Goal: Contribute content: Add original content to the website for others to see

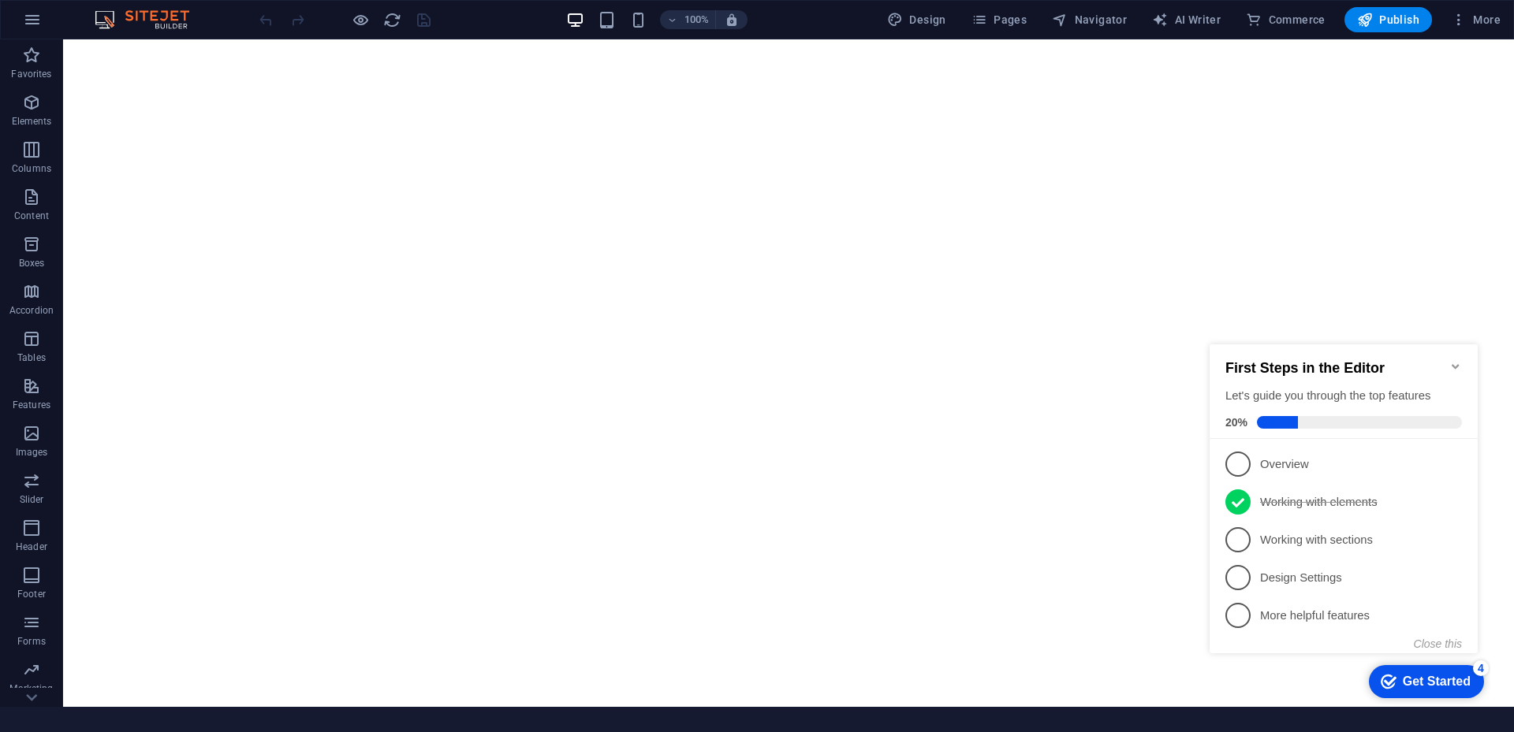
click at [1458, 360] on icon "Minimize checklist" at bounding box center [1455, 366] width 13 height 13
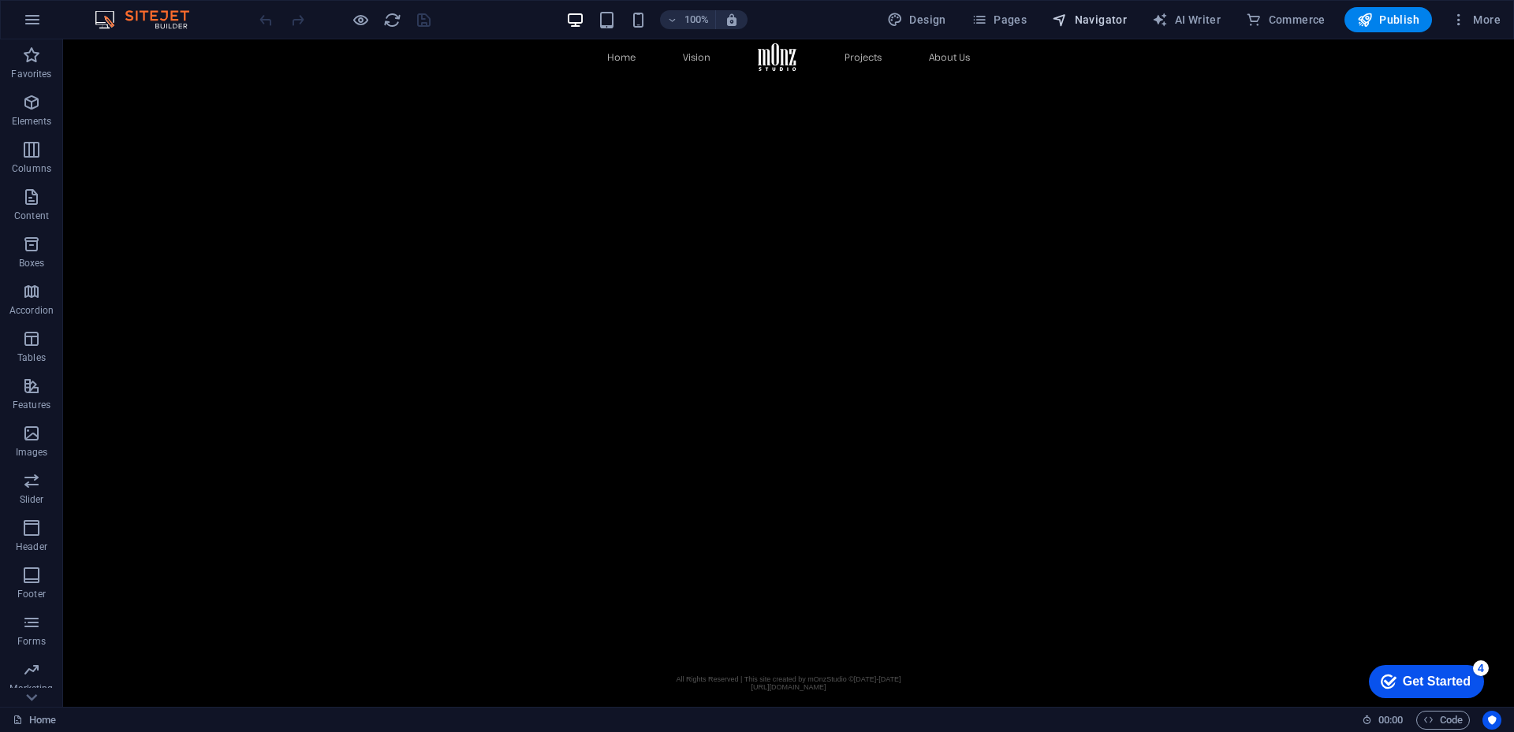
click at [1092, 21] on span "Navigator" at bounding box center [1089, 20] width 75 height 16
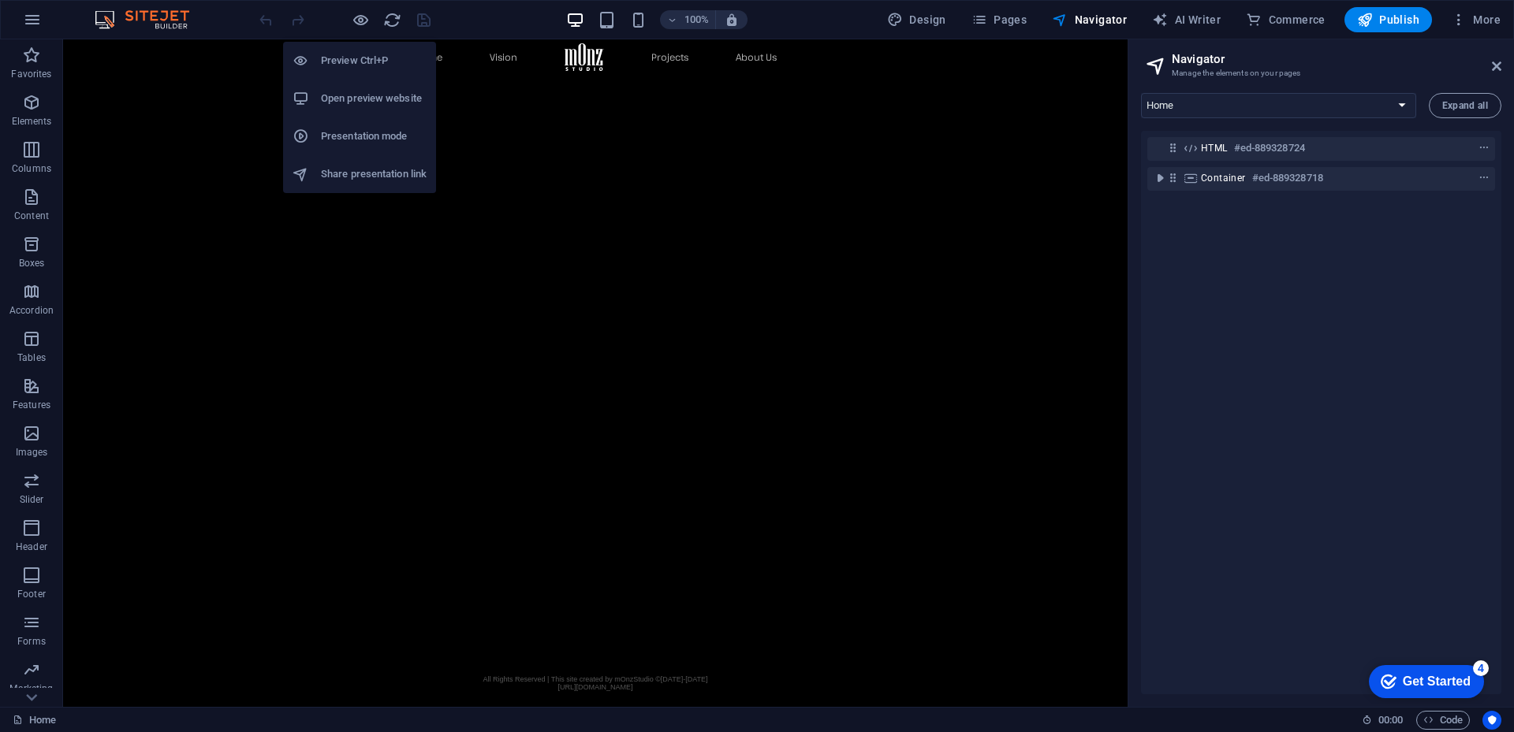
click at [362, 89] on h6 "Open preview website" at bounding box center [374, 98] width 106 height 19
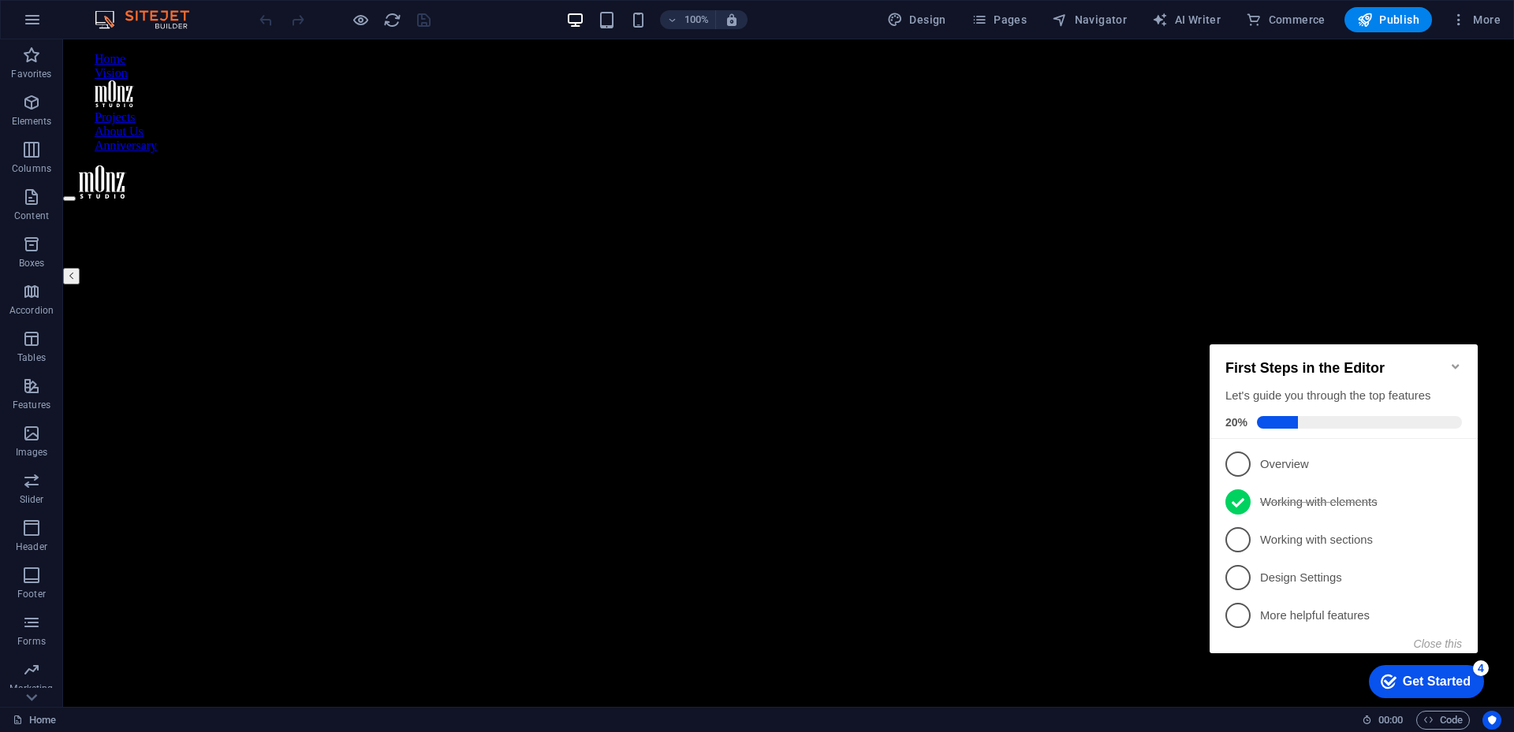
click at [1457, 360] on icon "Minimize checklist" at bounding box center [1455, 366] width 13 height 13
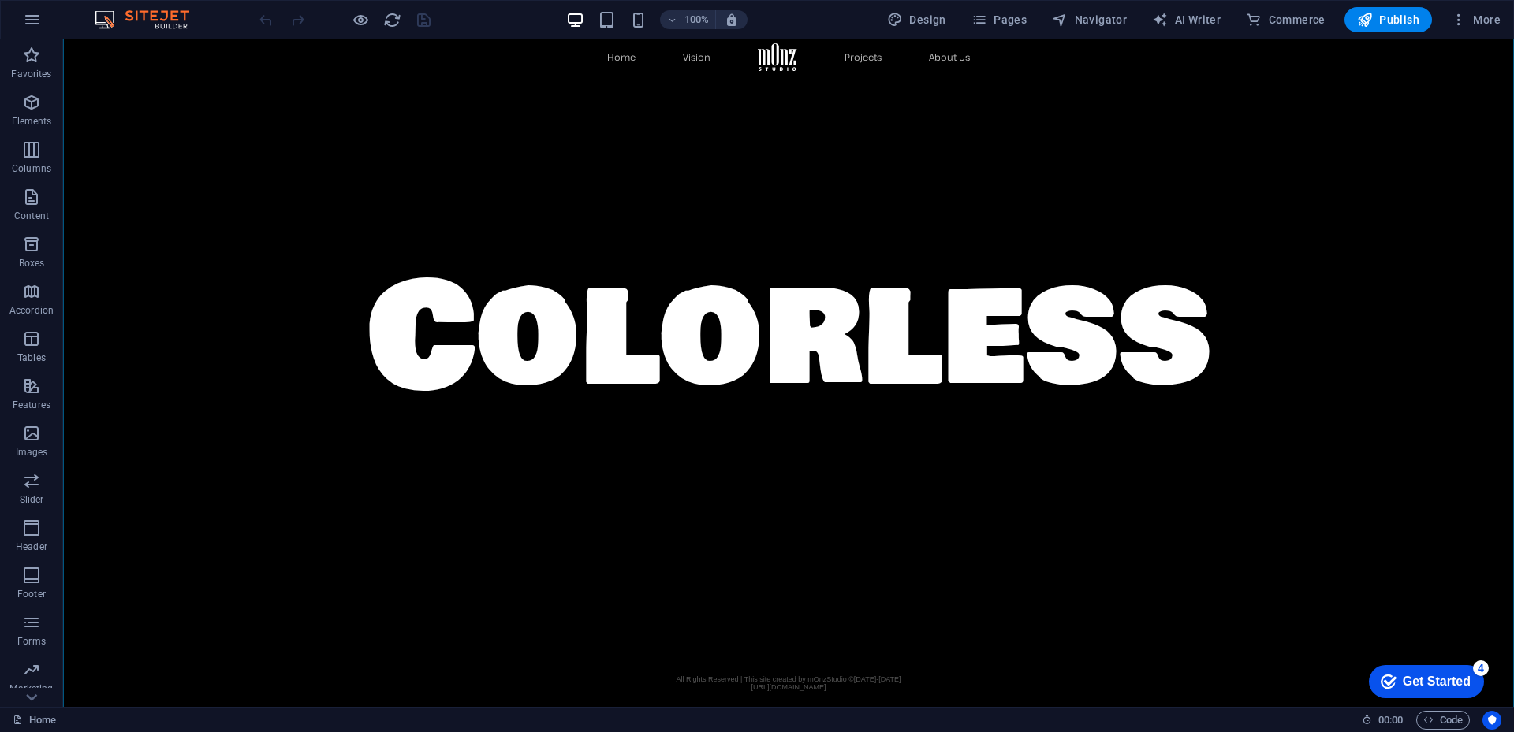
scroll to position [668, 0]
click at [1110, 18] on span "Navigator" at bounding box center [1089, 20] width 75 height 16
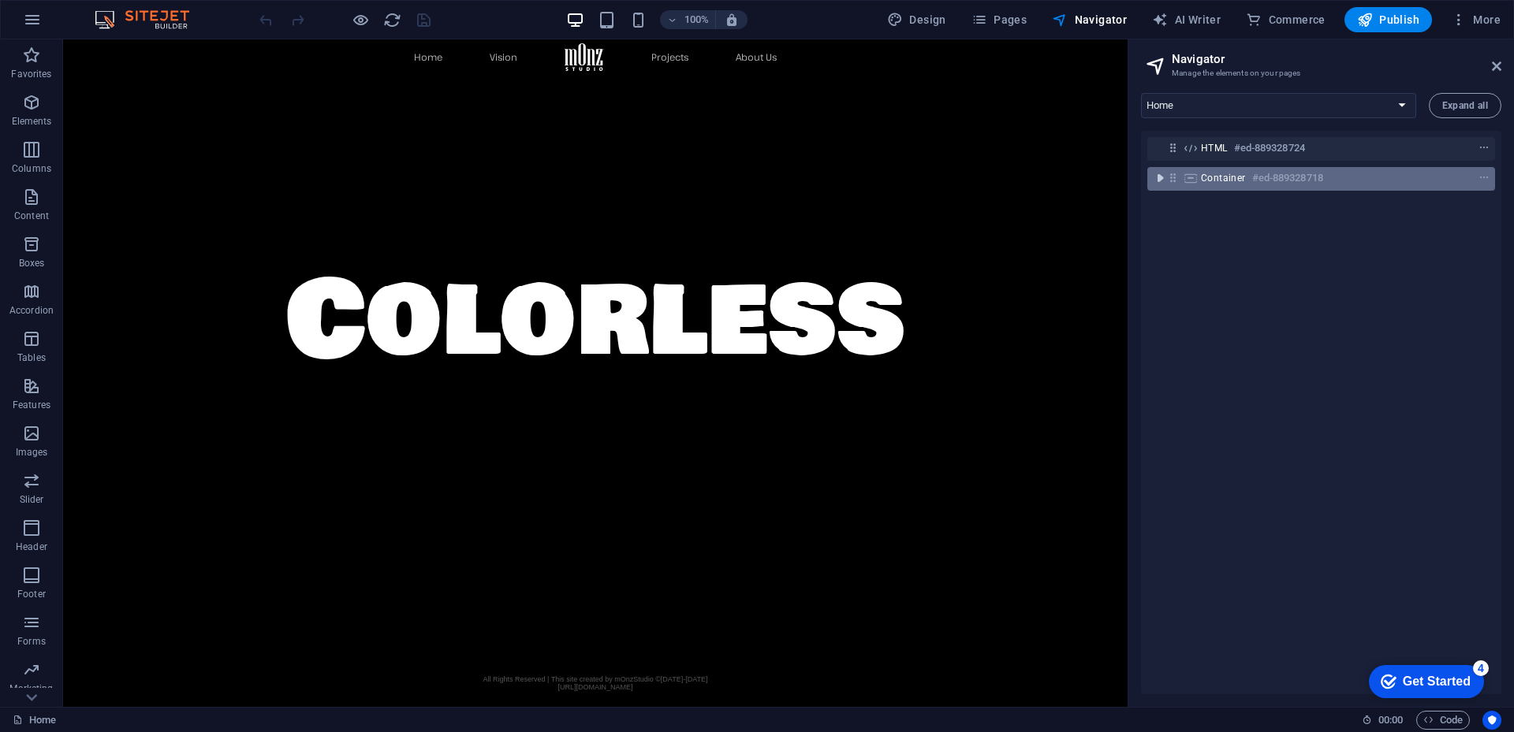
click at [1159, 179] on icon "toggle-expand" at bounding box center [1160, 178] width 16 height 16
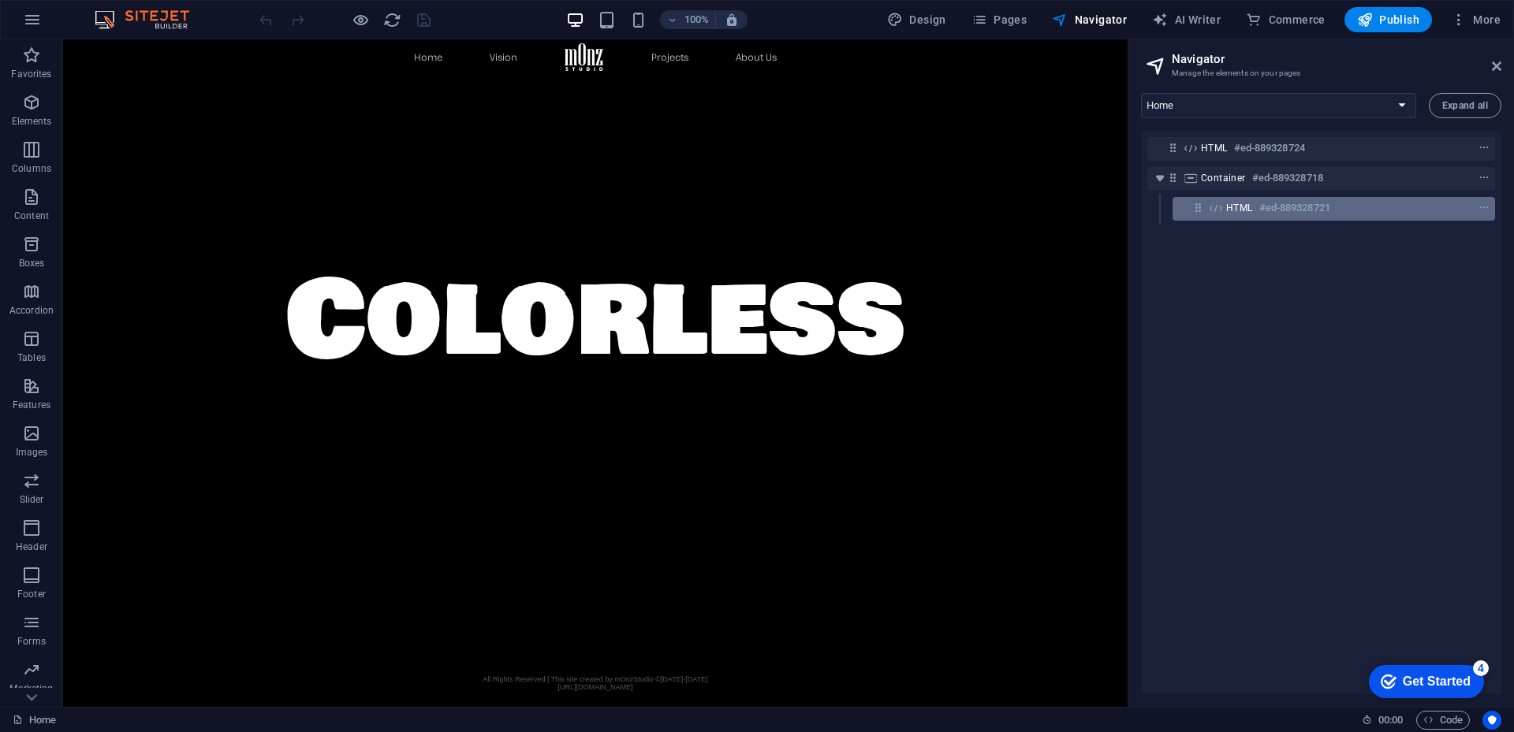
click at [1252, 210] on span "HTML" at bounding box center [1239, 208] width 27 height 13
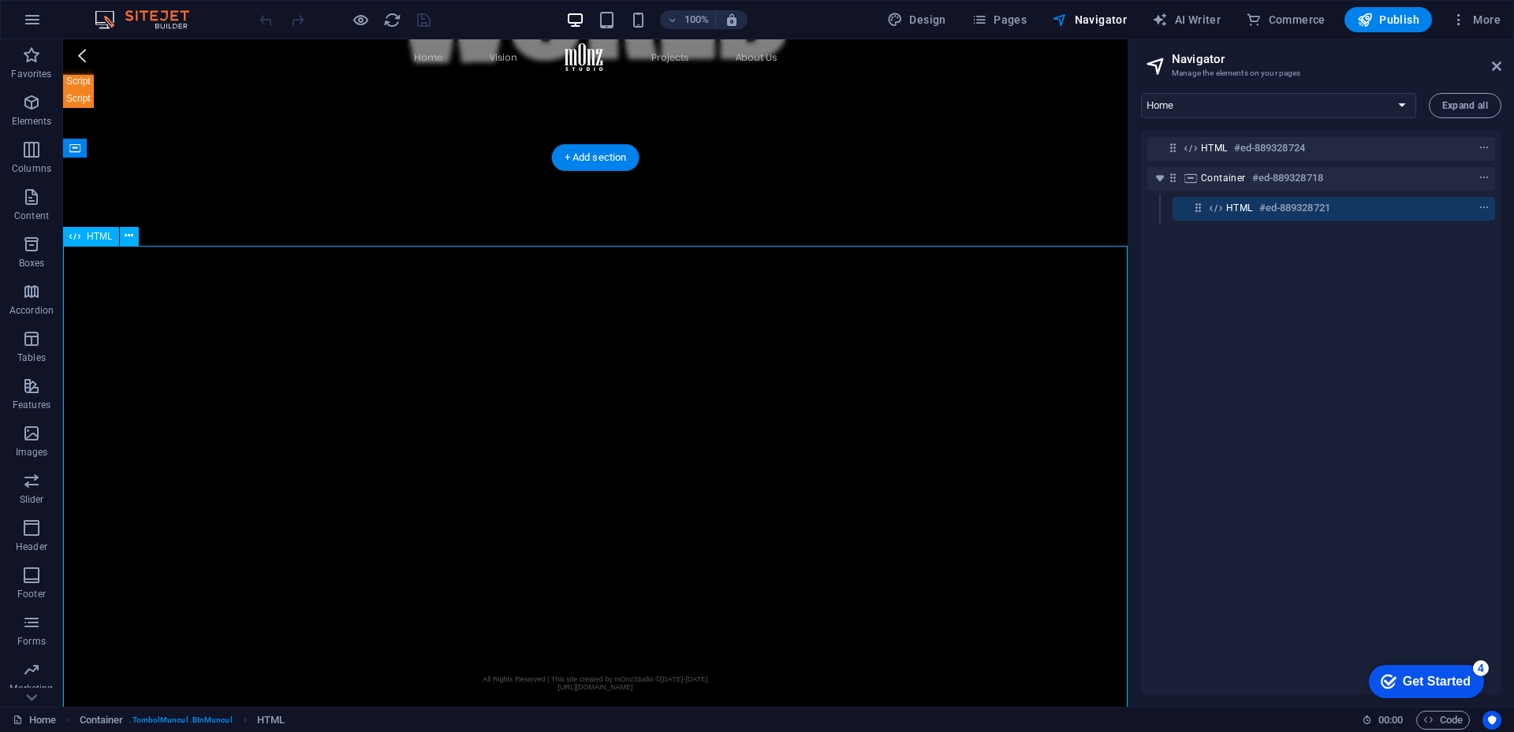
scroll to position [3462, 0]
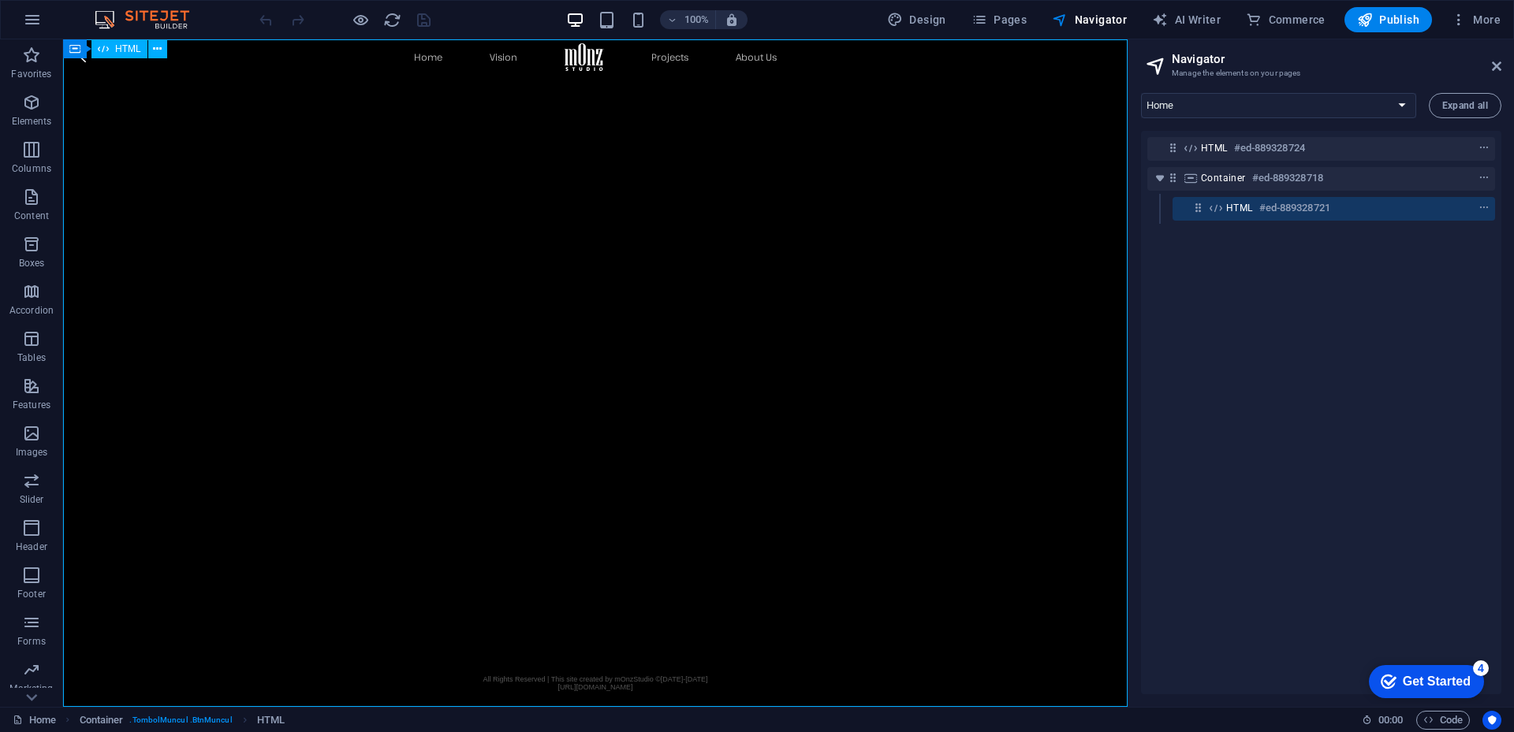
click at [1252, 210] on span "HTML" at bounding box center [1239, 208] width 27 height 13
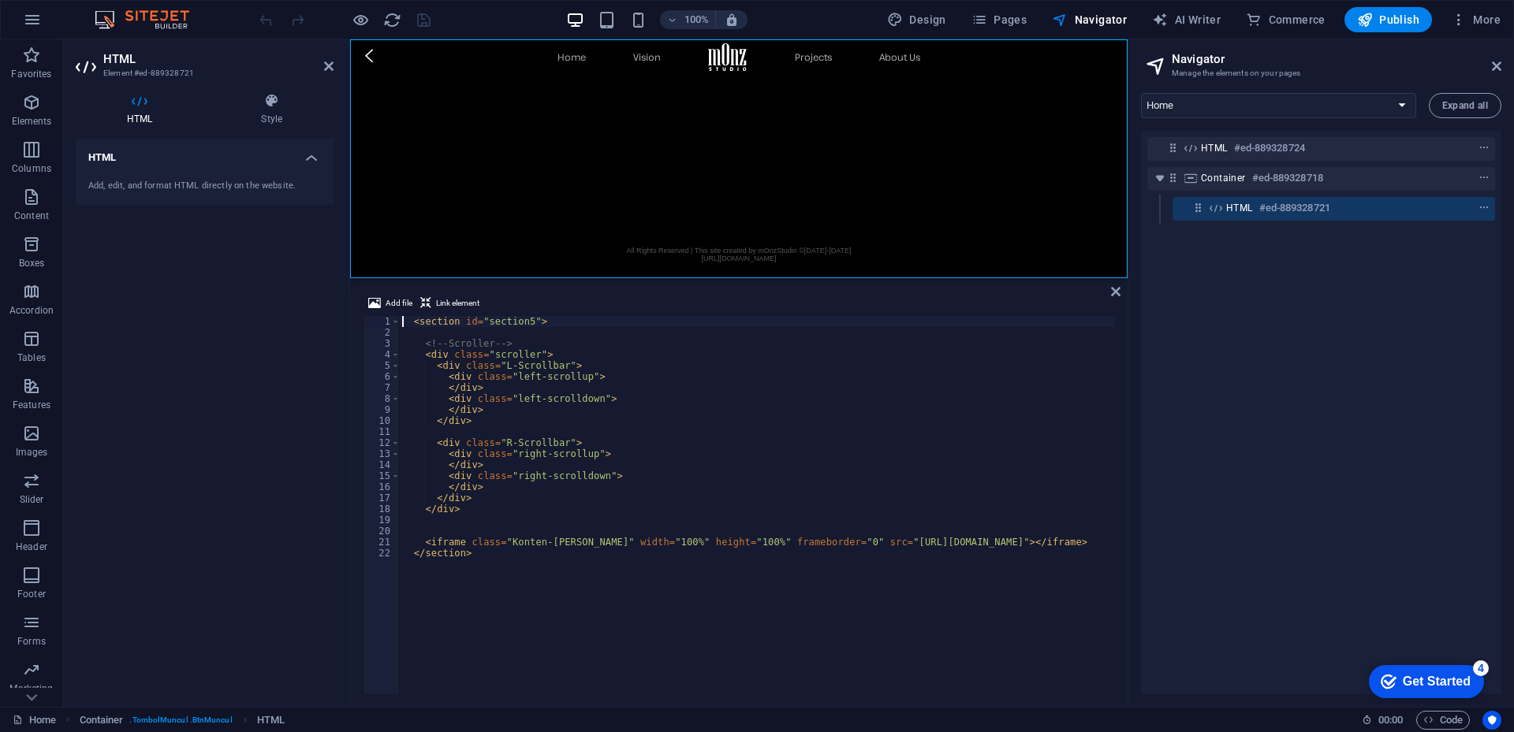
scroll to position [0, 50]
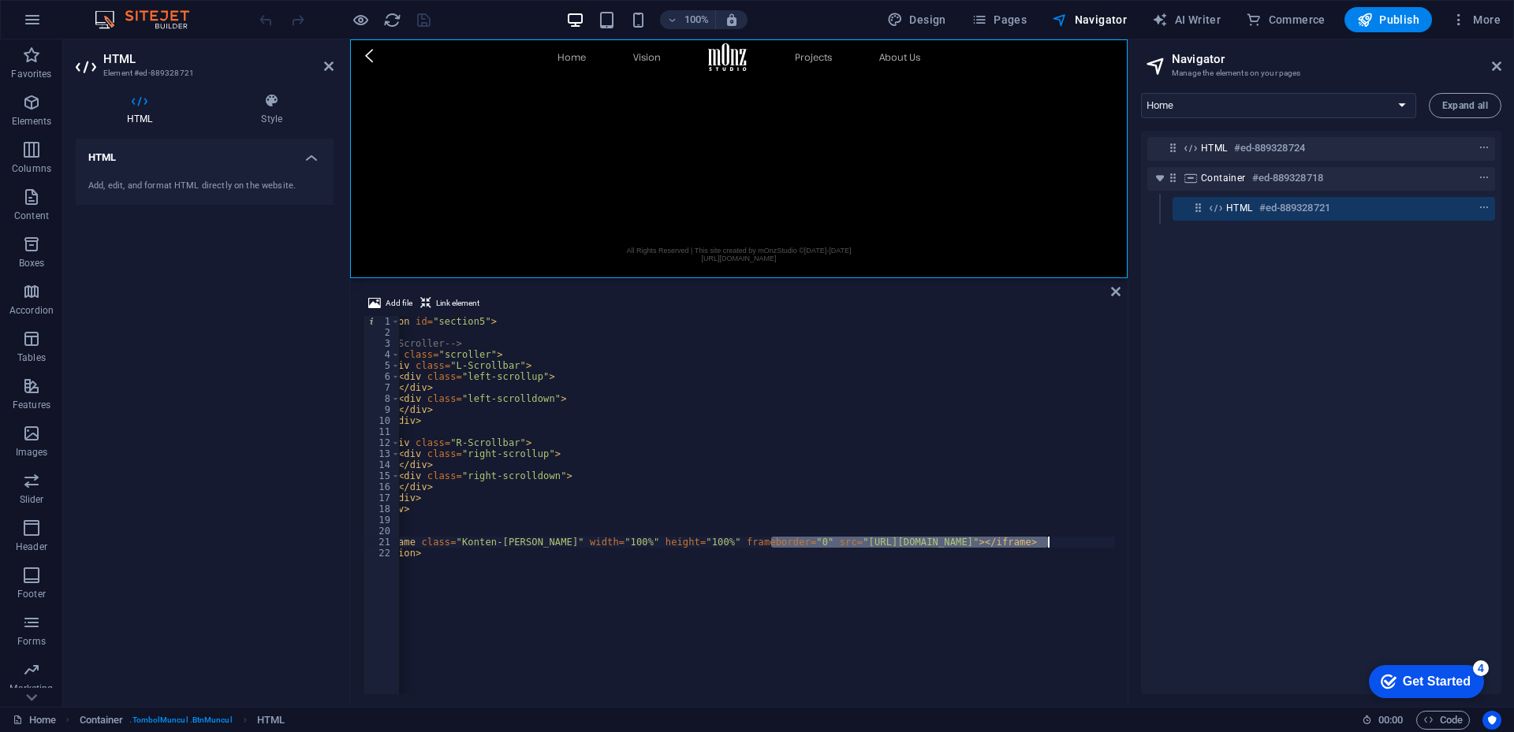
drag, startPoint x: 772, startPoint y: 543, endPoint x: 1049, endPoint y: 539, distance: 276.7
click at [1049, 539] on div "< section id = "section5" > <!-- Scroller --> < div class = "scroller" > < div …" at bounding box center [731, 514] width 766 height 397
click at [1007, 544] on div "< section id = "section5" > <!-- Scroller --> < div class = "scroller" > < div …" at bounding box center [757, 505] width 716 height 378
click at [1007, 544] on div "< section id = "section5" > <!-- Scroller --> < div class = "scroller" > < div …" at bounding box center [731, 514] width 766 height 397
click at [929, 545] on div "< section id = "section5" > <!-- Scroller --> < div class = "scroller" > < div …" at bounding box center [731, 514] width 766 height 397
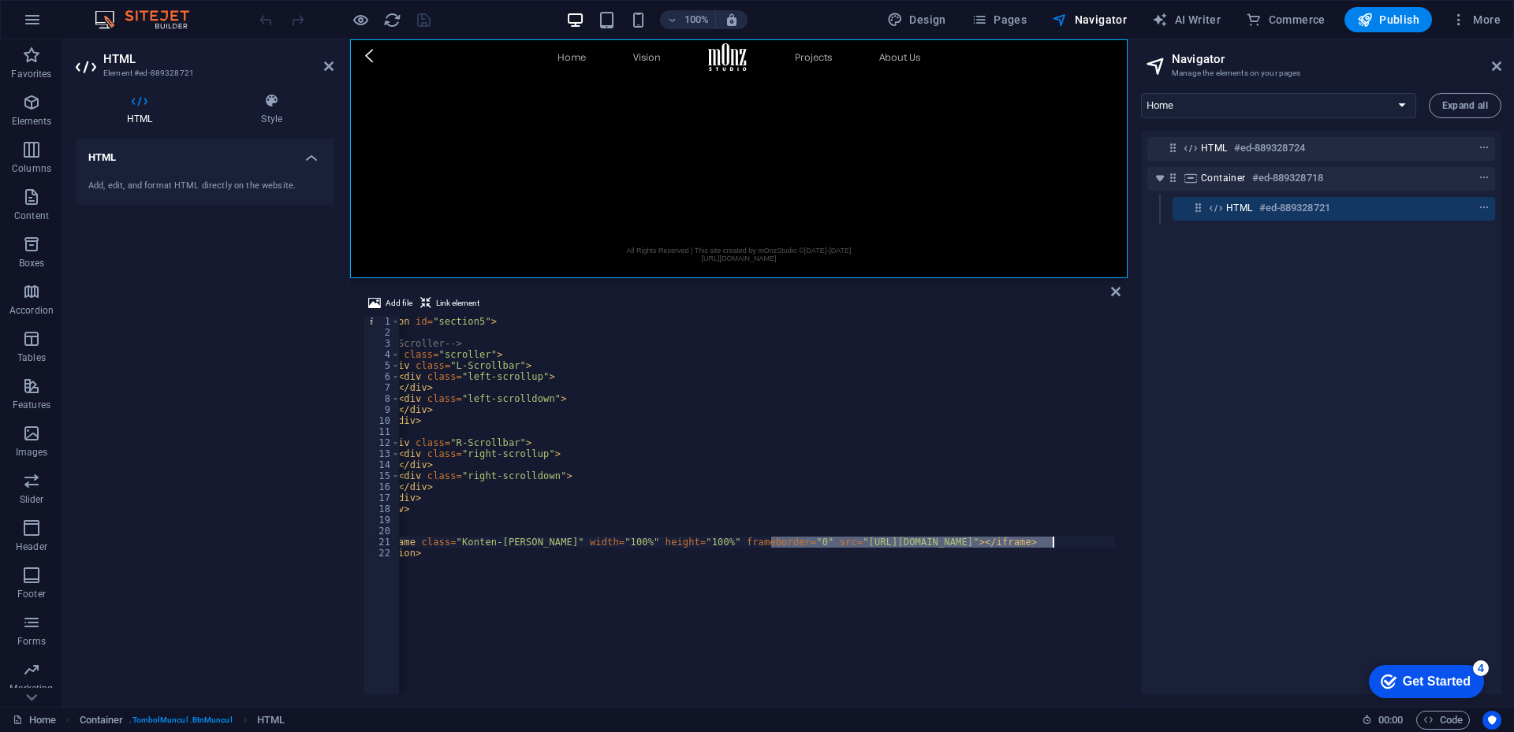
drag, startPoint x: 771, startPoint y: 544, endPoint x: 1052, endPoint y: 541, distance: 281.5
click at [1052, 541] on div "< section id = "section5" > <!-- Scroller --> < div class = "scroller" > < div …" at bounding box center [731, 514] width 766 height 397
paste textarea "mOnz_WebGL/mOnz_WebGL"
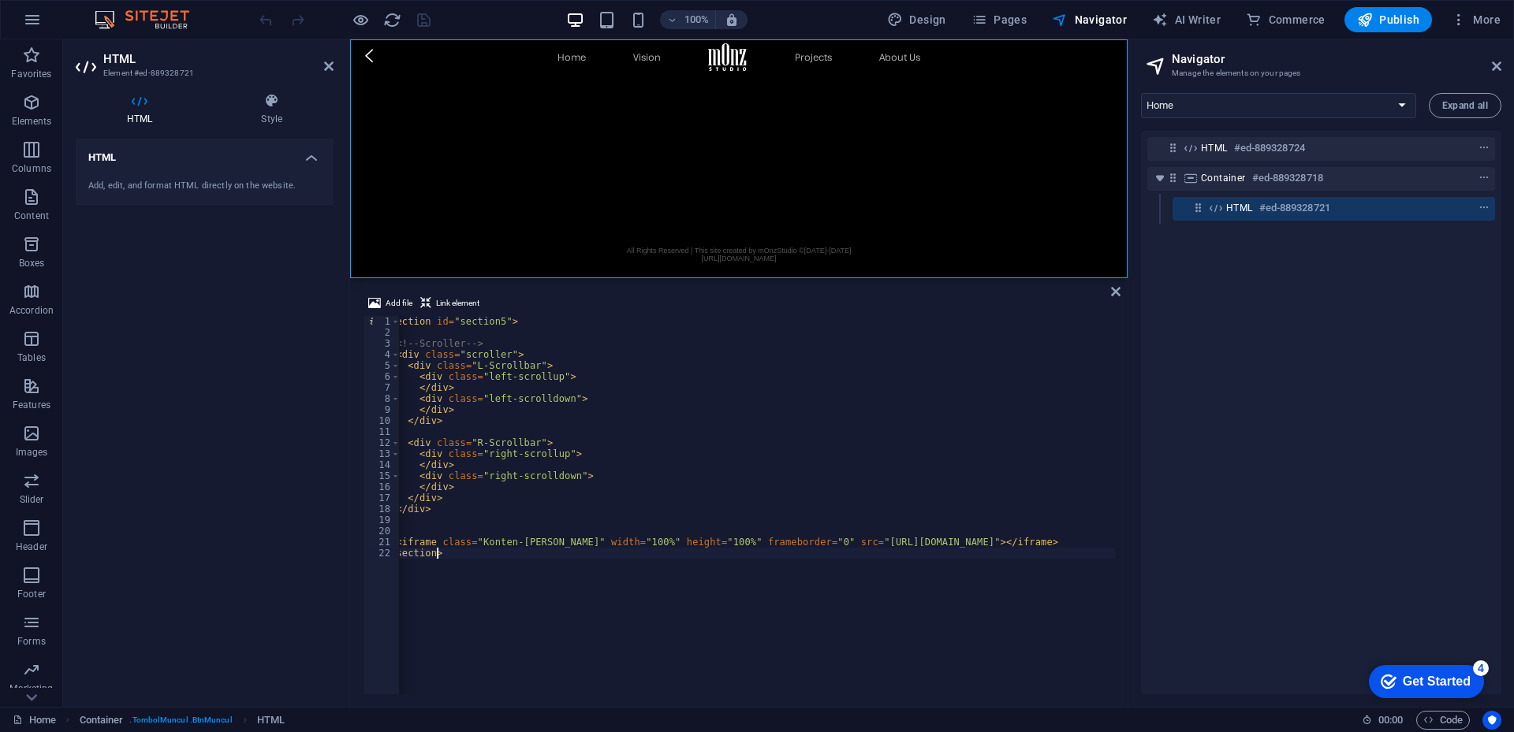
click at [978, 602] on div "< section id = "section5" > <!-- Scroller --> < div class = "scroller" > < div …" at bounding box center [742, 514] width 745 height 397
type textarea "</section>"
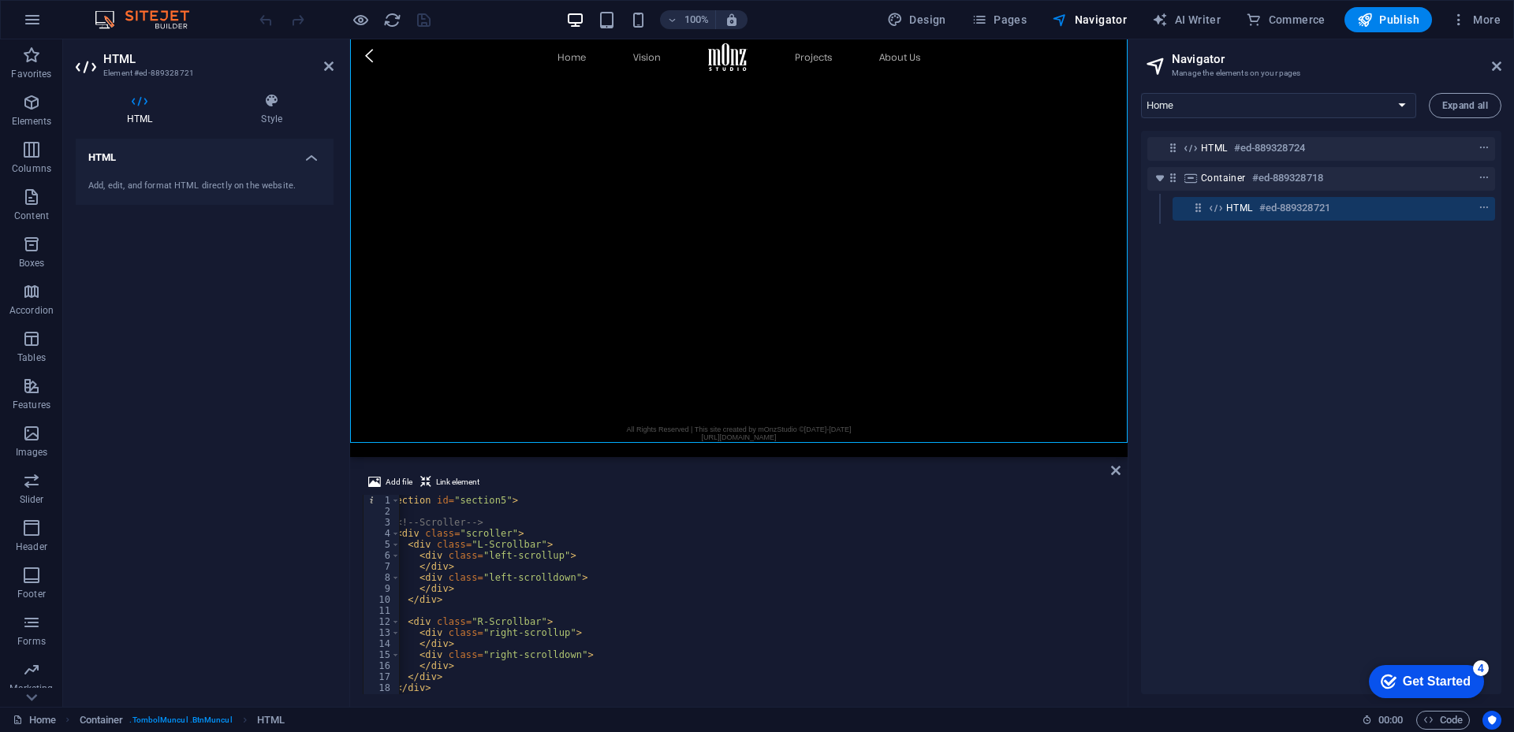
scroll to position [2212, 0]
drag, startPoint x: 784, startPoint y: 279, endPoint x: 433, endPoint y: 412, distance: 375.3
click at [783, 455] on div "Drag here to replace the existing content. Press “Ctrl” if you want to create a…" at bounding box center [738, 373] width 777 height 668
click at [494, 20] on div "100% Design Pages Navigator AI Writer Commerce Publish More" at bounding box center [881, 19] width 1250 height 25
click at [422, 17] on icon "save" at bounding box center [424, 20] width 18 height 18
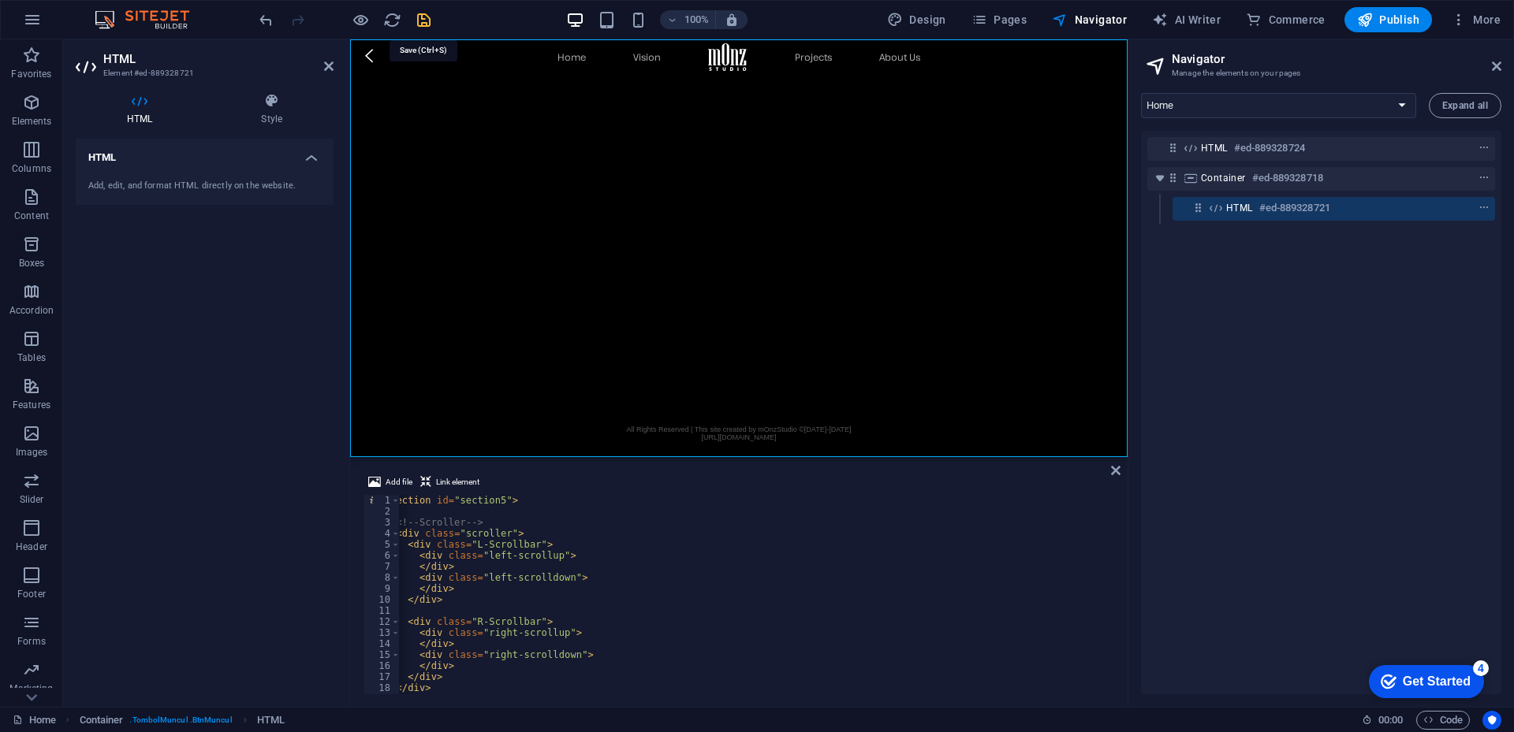
scroll to position [3462, 0]
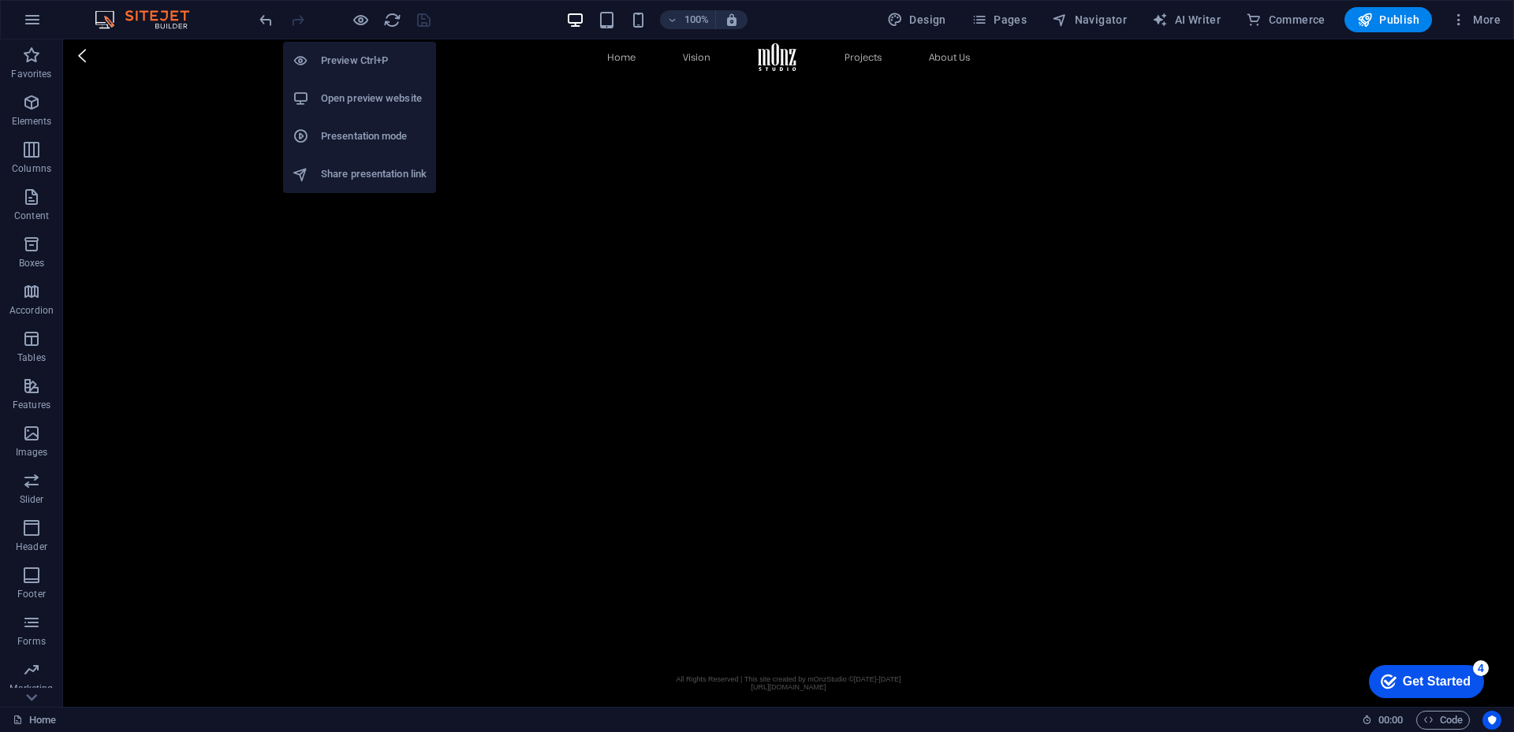
click at [367, 97] on h6 "Open preview website" at bounding box center [374, 98] width 106 height 19
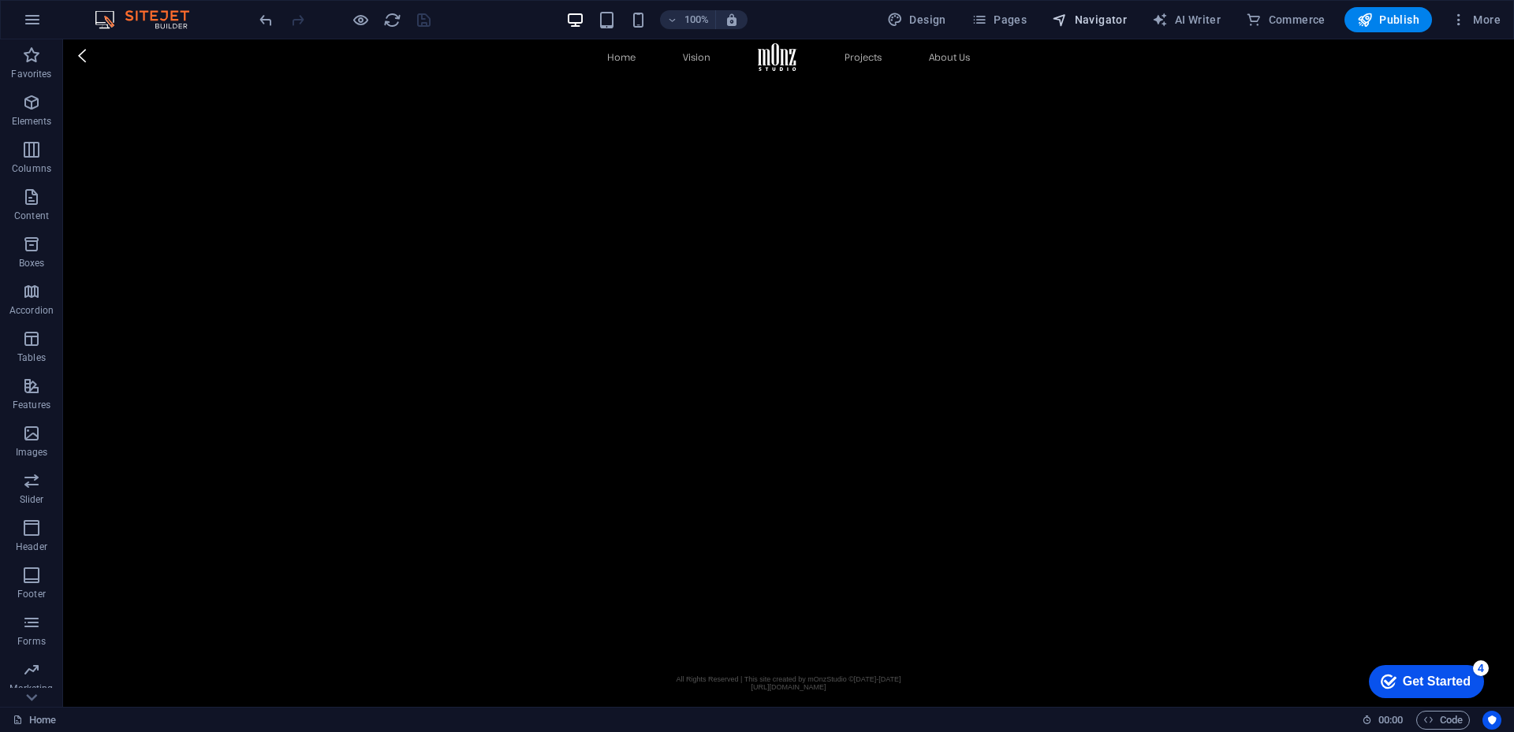
click at [1100, 24] on span "Navigator" at bounding box center [1089, 20] width 75 height 16
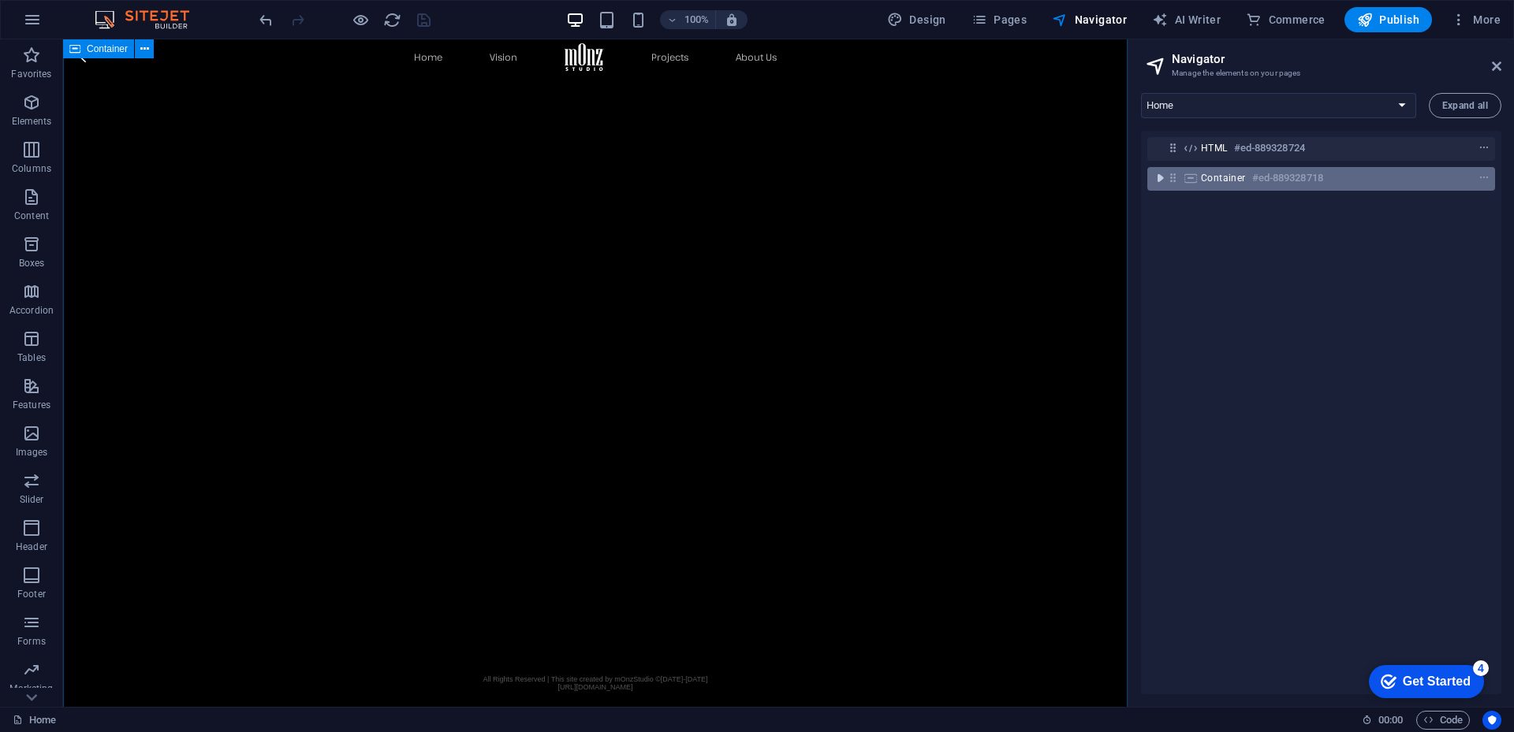
click at [1156, 181] on icon "toggle-expand" at bounding box center [1160, 178] width 16 height 16
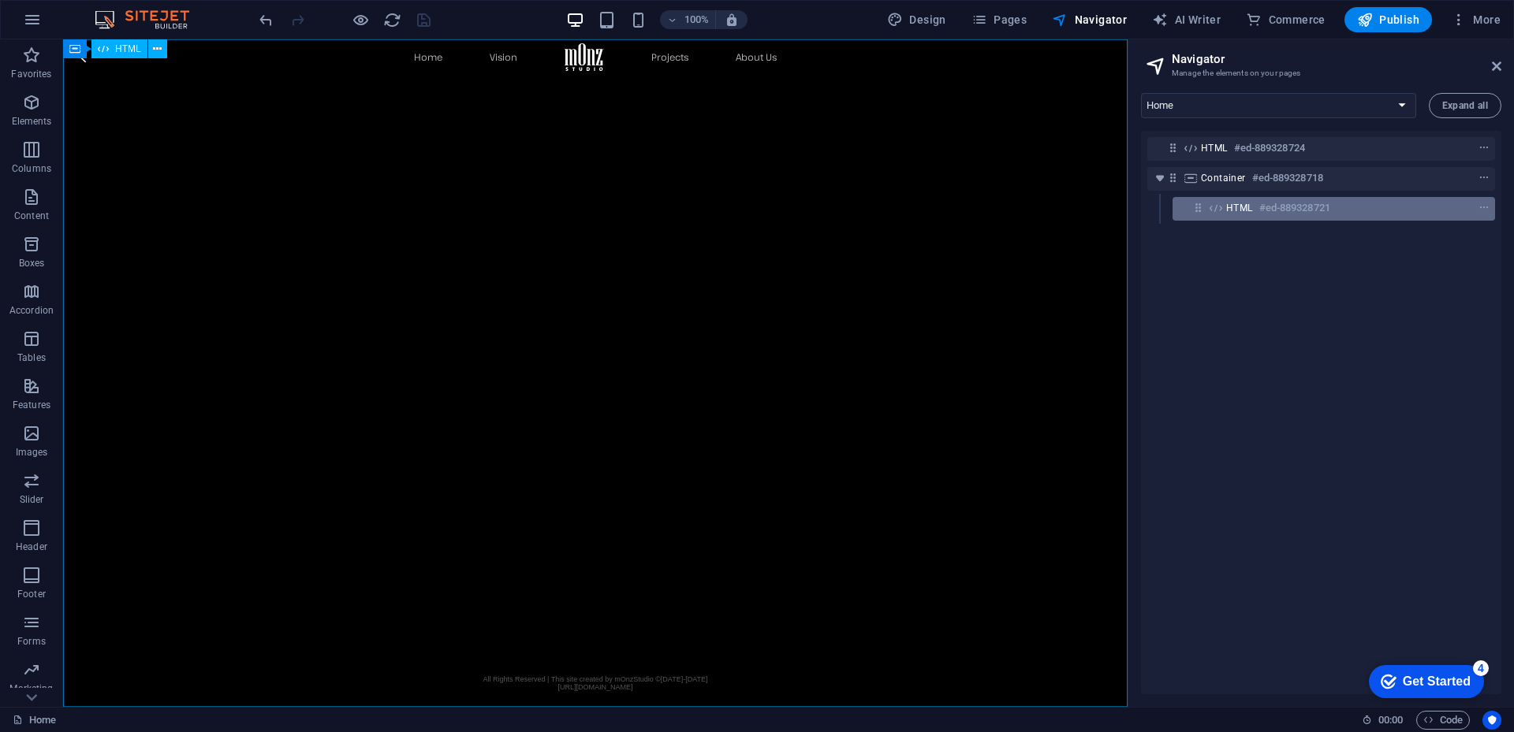
click at [1251, 217] on div "HTML #ed-889328721" at bounding box center [1321, 208] width 190 height 19
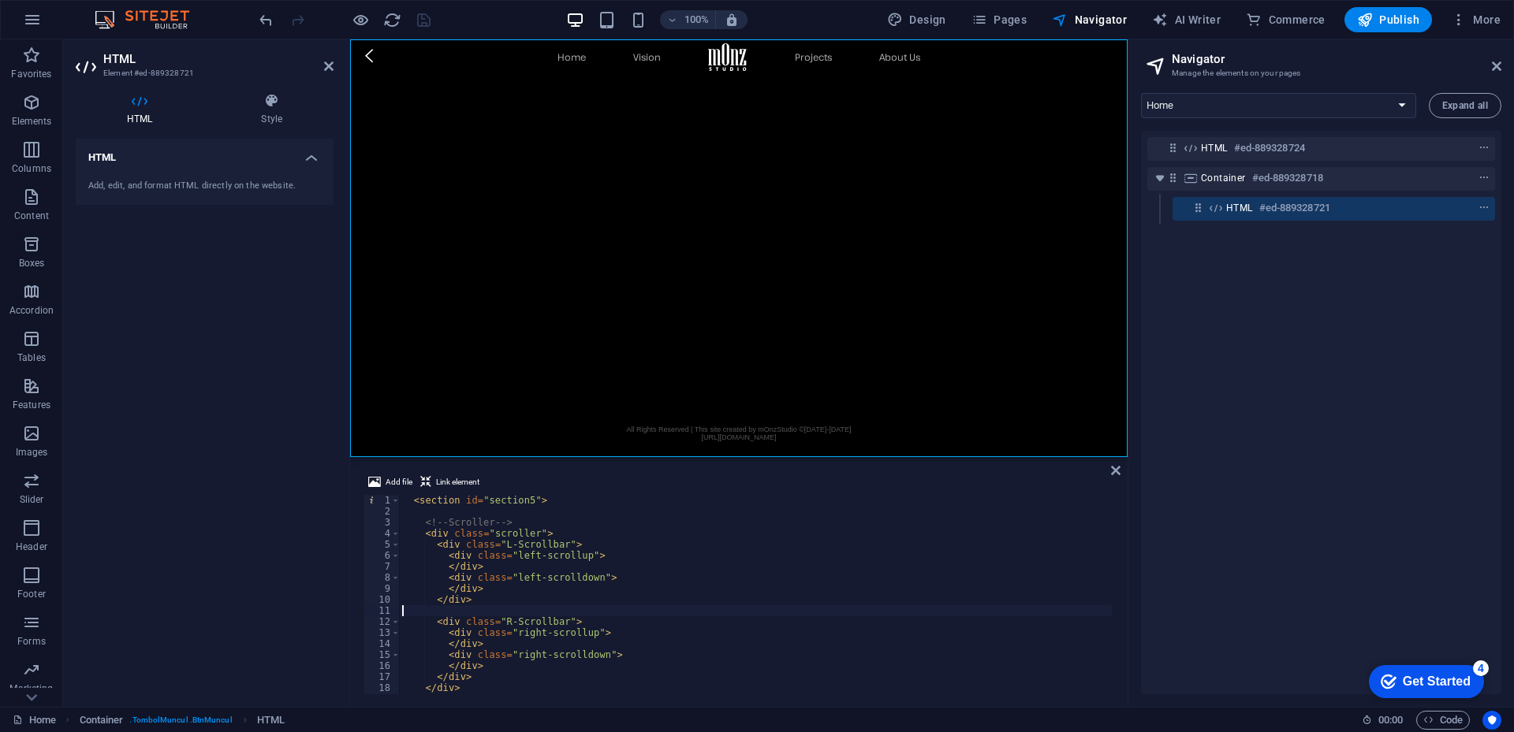
click at [706, 609] on div "< section id = "section5" > <!-- Scroller --> < div class = "scroller" > < div …" at bounding box center [771, 604] width 745 height 218
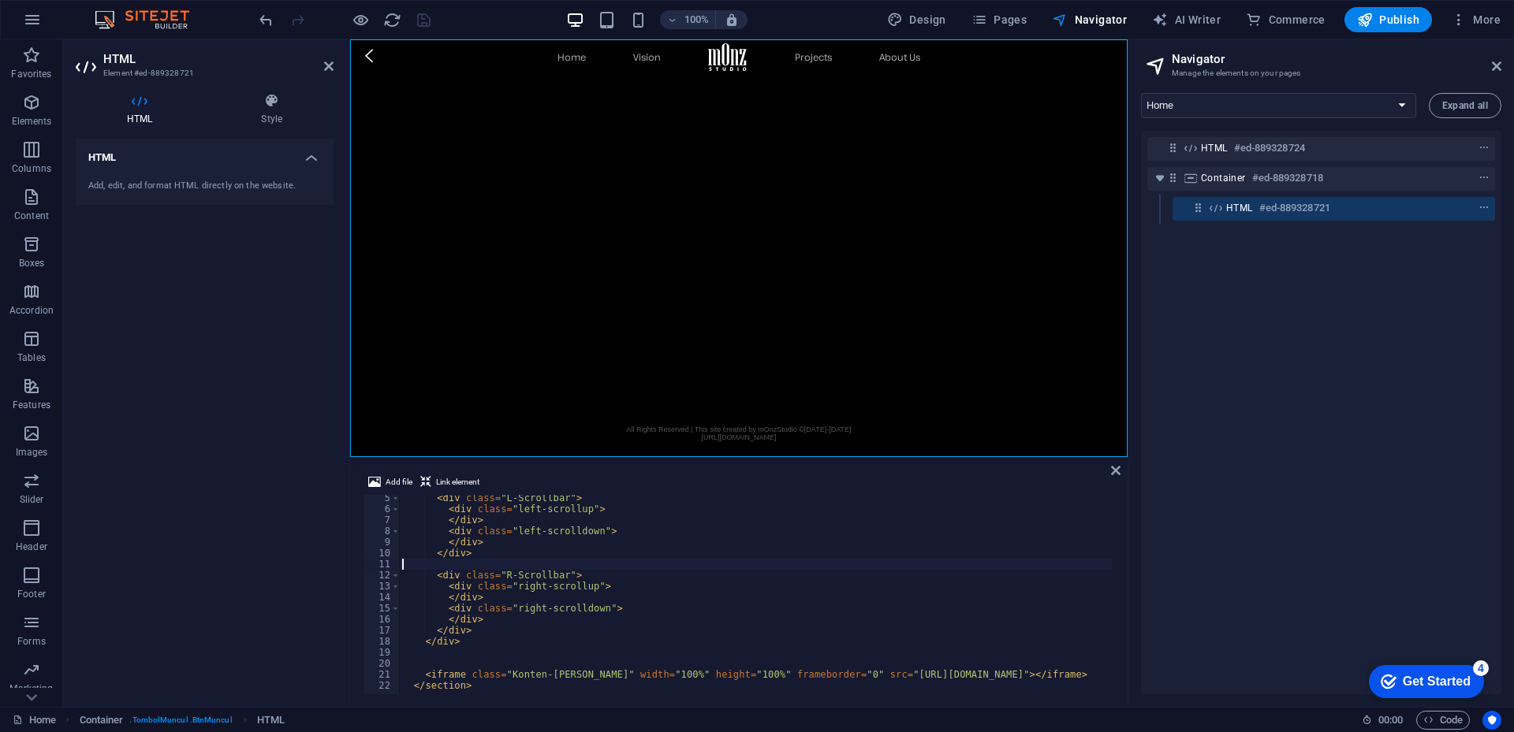
click at [706, 609] on div "< div class = "L-Scrollbar" > < div class = "left-scrollup" > </ div > < div cl…" at bounding box center [771, 602] width 745 height 218
click at [903, 640] on div "< div class = "L-Scrollbar" > < div class = "left-scrollup" > </ div > < div cl…" at bounding box center [739, 602] width 745 height 218
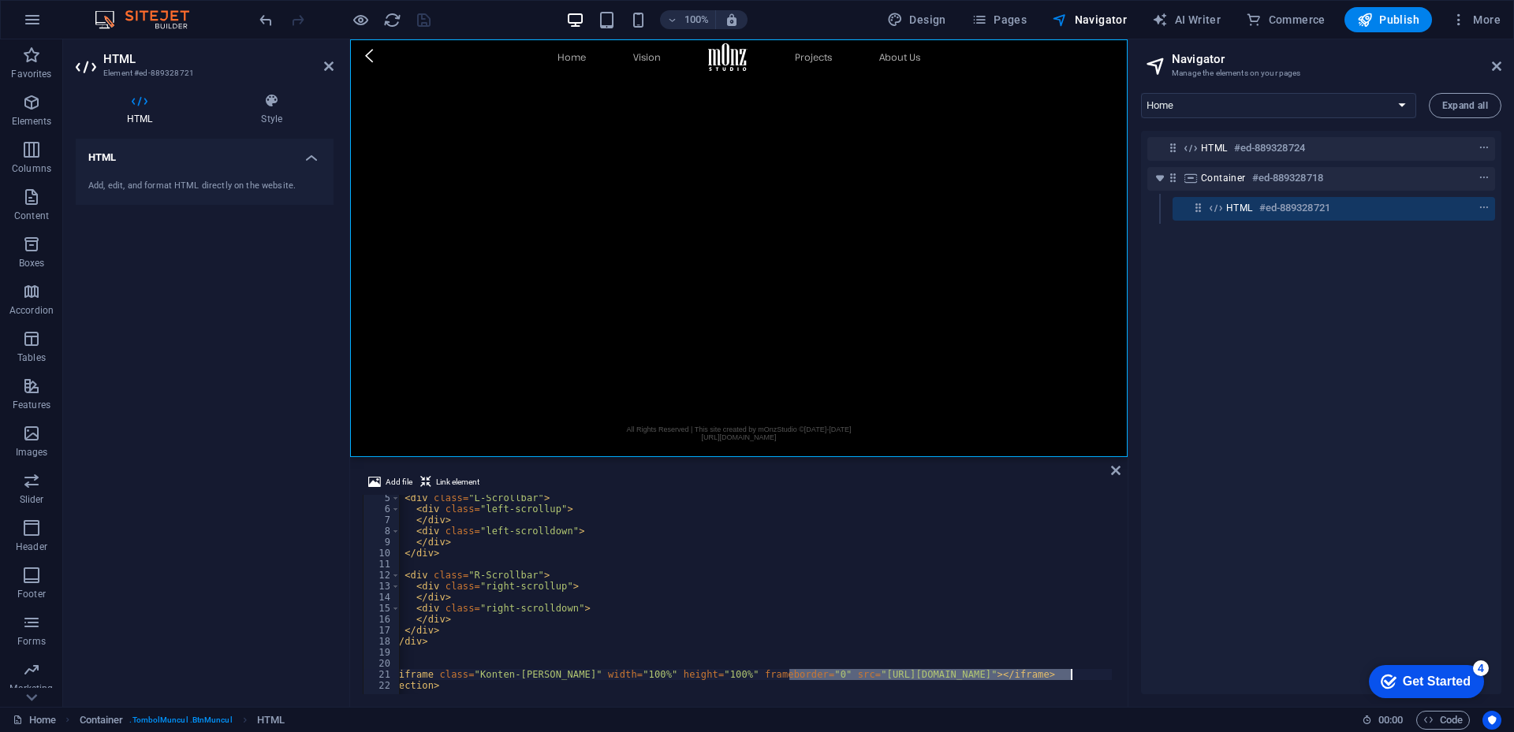
click at [903, 640] on div "< div class = "L-Scrollbar" > < div class = "left-scrollup" > </ div > < div cl…" at bounding box center [750, 602] width 766 height 218
type textarea "</div>"
click at [478, 24] on div "100% Design Pages Navigator AI Writer Commerce Publish More" at bounding box center [881, 19] width 1250 height 25
click at [423, 23] on icon "save" at bounding box center [424, 20] width 18 height 18
